Goal: Information Seeking & Learning: Learn about a topic

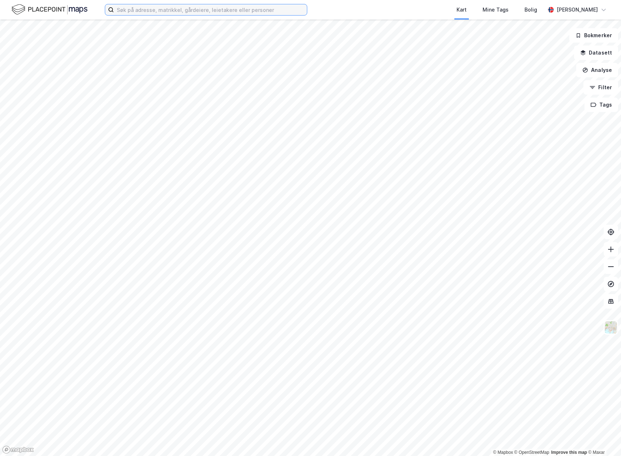
click at [175, 9] on input at bounding box center [210, 9] width 193 height 11
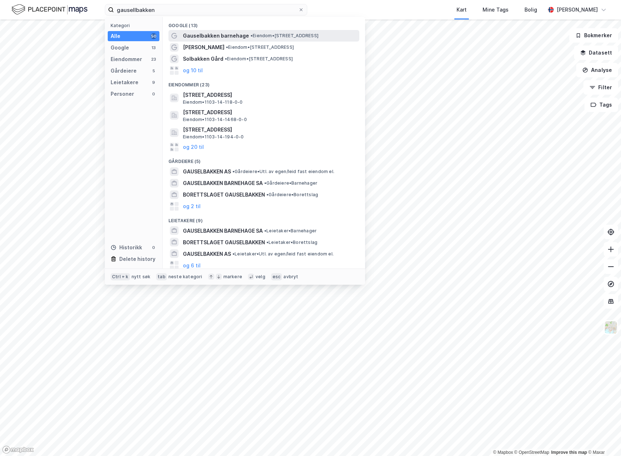
click at [253, 31] on div "Gauselbakken barnehage • Eiendom • [STREET_ADDRESS]" at bounding box center [270, 35] width 175 height 9
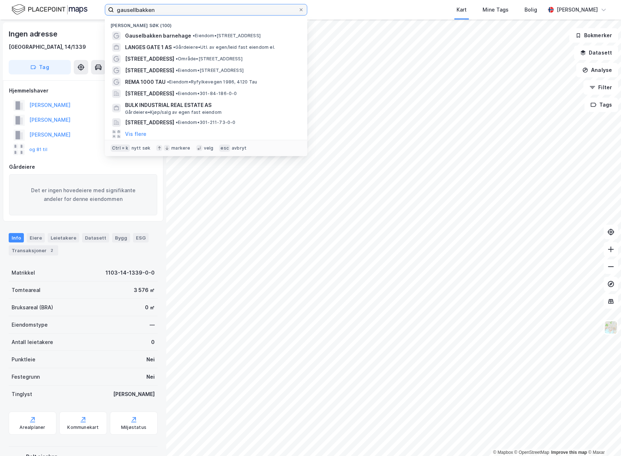
click at [167, 8] on input "gausellbakken" at bounding box center [206, 9] width 184 height 11
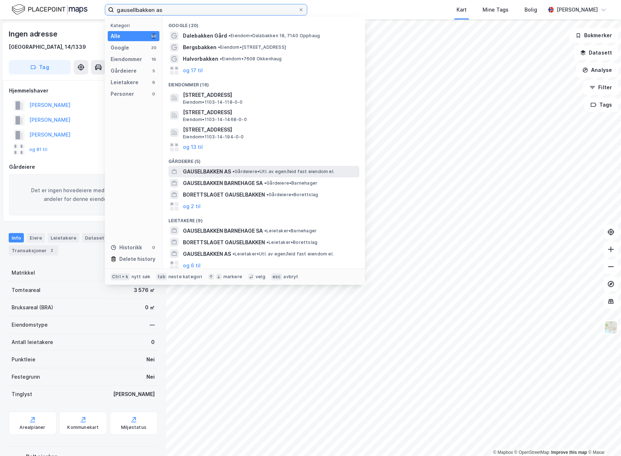
type input "gausellbakken as"
click at [226, 168] on span "GAUSELBAKKEN AS" at bounding box center [207, 171] width 48 height 9
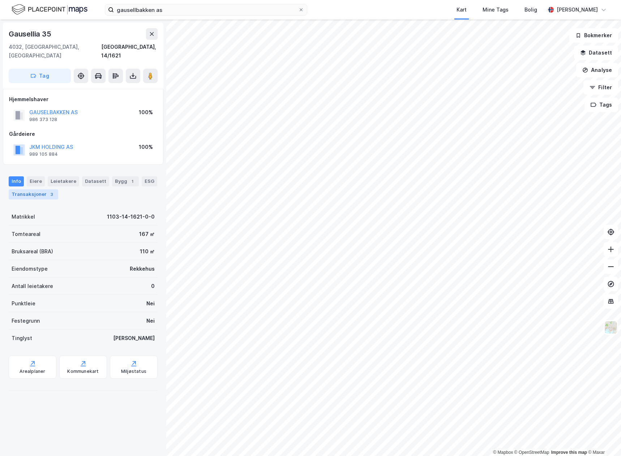
click at [43, 189] on div "Transaksjoner 3" at bounding box center [34, 194] width 50 height 10
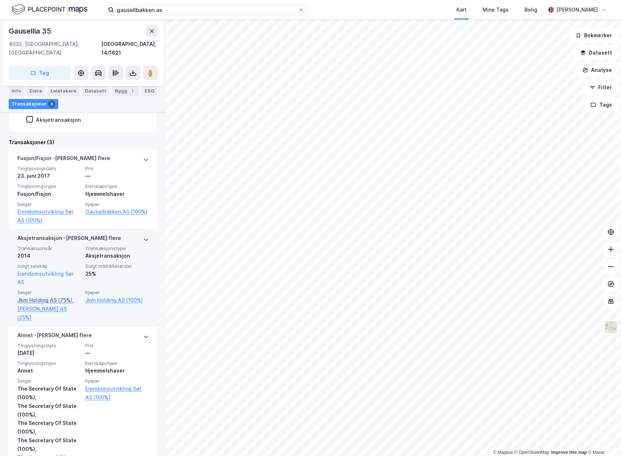
scroll to position [196, 0]
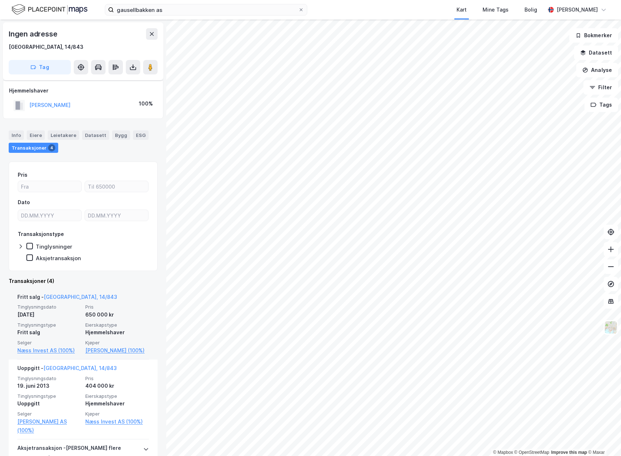
scroll to position [151, 0]
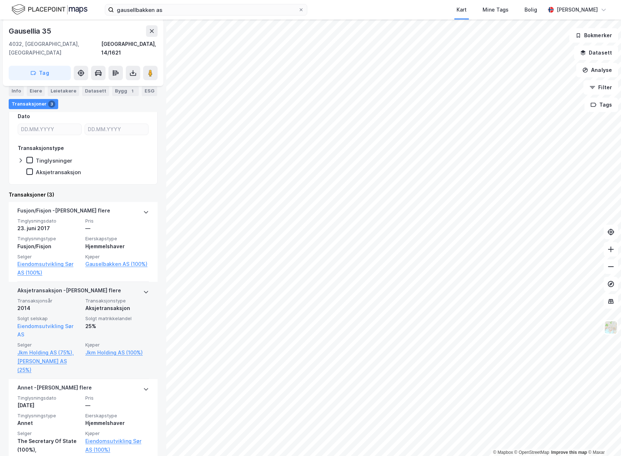
scroll to position [196, 0]
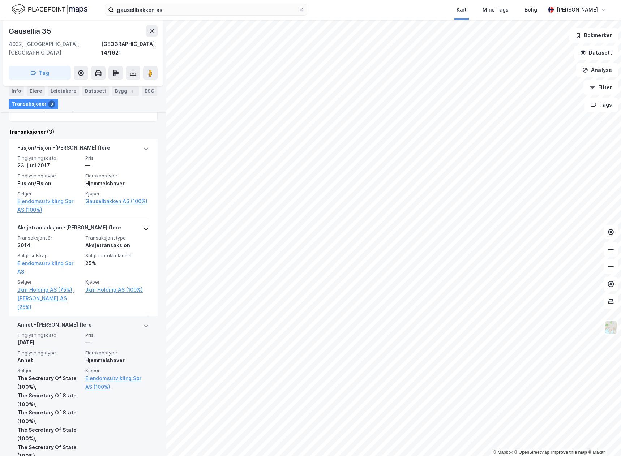
click at [42, 338] on div "[DATE]" at bounding box center [49, 342] width 64 height 9
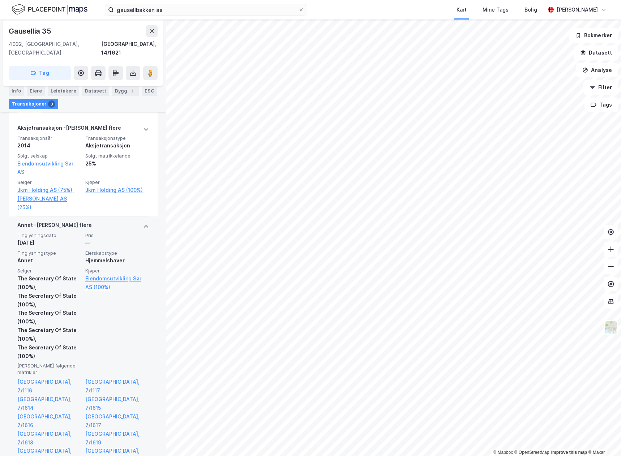
click at [51, 239] on div "[DATE]" at bounding box center [49, 243] width 64 height 9
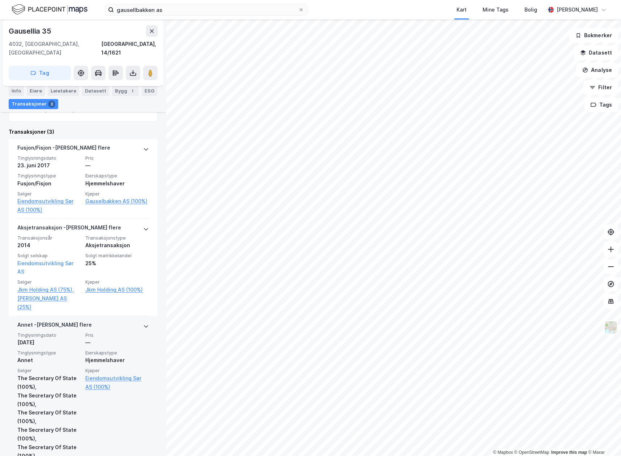
click at [52, 332] on span "Tinglysningsdato" at bounding box center [49, 335] width 64 height 6
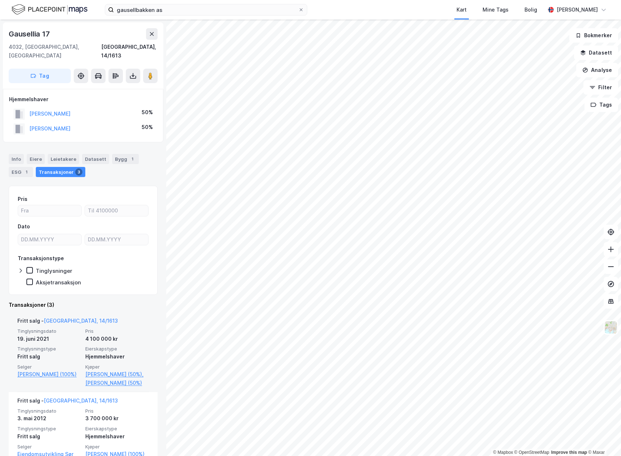
scroll to position [173, 0]
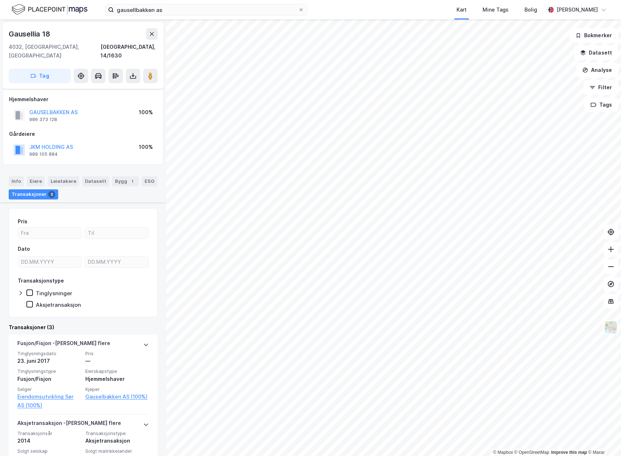
scroll to position [196, 0]
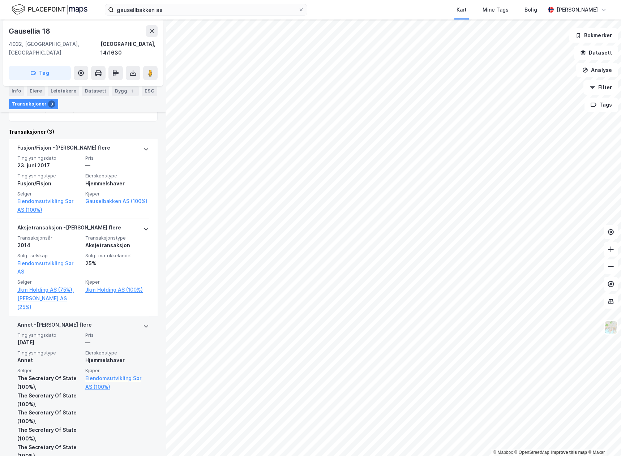
click at [31, 374] on div "The Secretary Of State (100%)," at bounding box center [49, 382] width 64 height 17
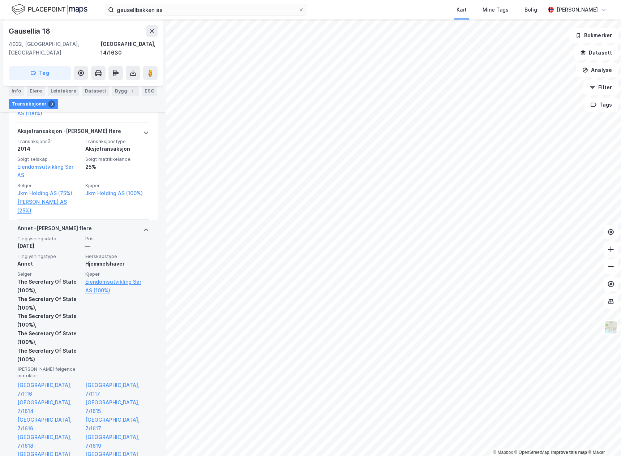
scroll to position [295, 0]
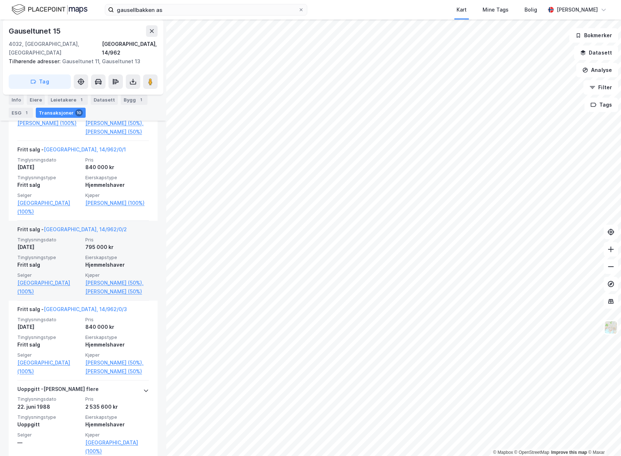
scroll to position [729, 0]
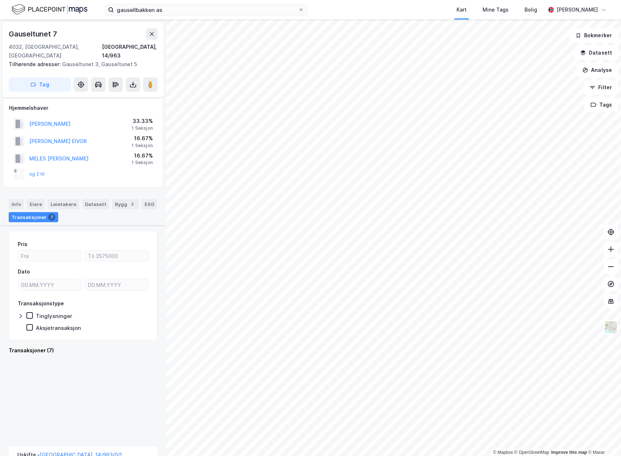
scroll to position [495, 0]
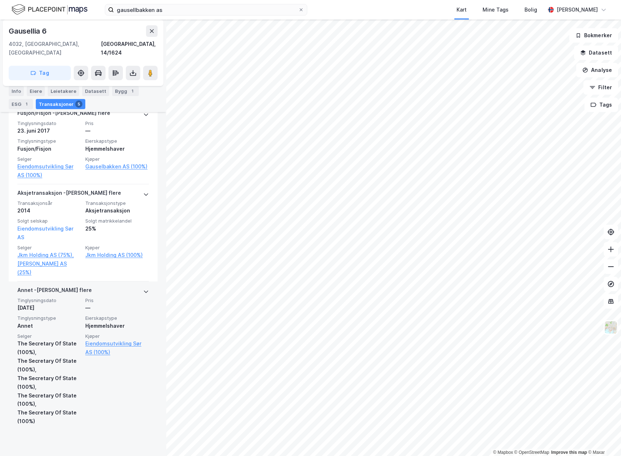
click at [51, 374] on div "The Secretary Of State (100%)," at bounding box center [49, 365] width 64 height 17
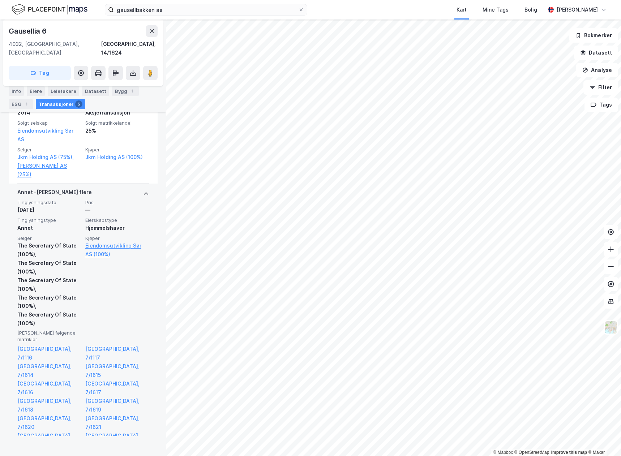
scroll to position [467, 0]
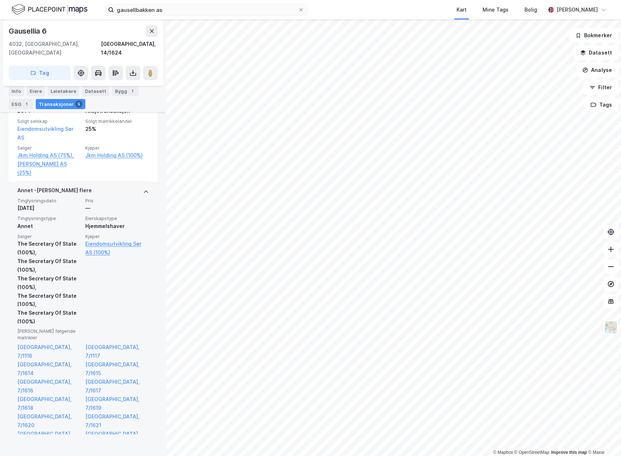
click at [52, 292] on div "The Secretary Of State (100%)," at bounding box center [49, 282] width 64 height 17
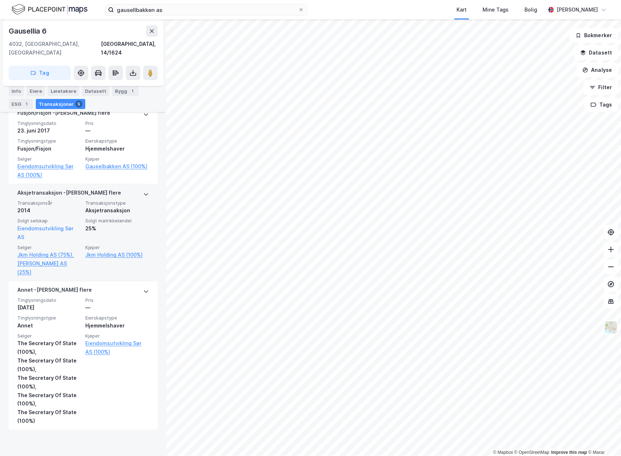
scroll to position [367, 0]
